Goal: Transaction & Acquisition: Purchase product/service

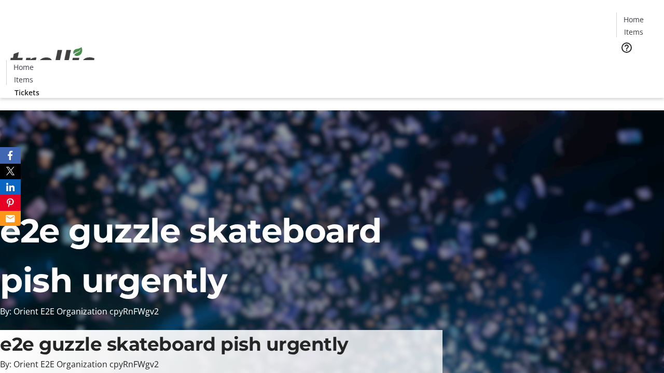
click at [624, 60] on span "Tickets" at bounding box center [636, 65] width 25 height 11
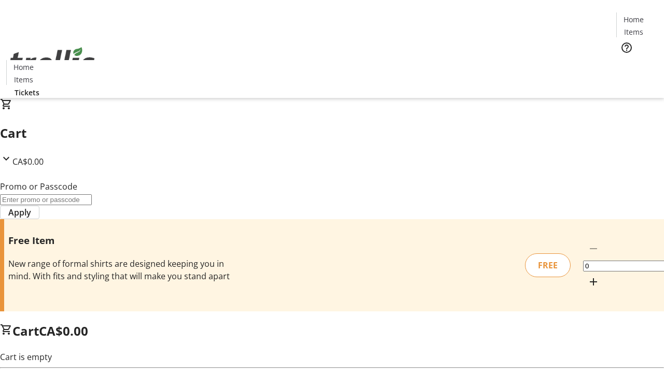
click at [587, 276] on mat-icon "Increment by one" at bounding box center [593, 282] width 12 height 12
type input "1"
